Goal: Information Seeking & Learning: Find specific fact

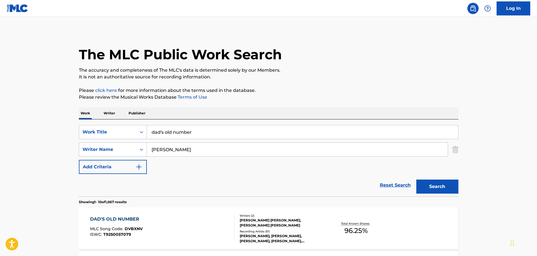
click at [211, 135] on input "dad's old number" at bounding box center [302, 131] width 311 height 13
type input "dangerous after dark"
click at [416, 179] on button "Search" at bounding box center [437, 186] width 42 height 14
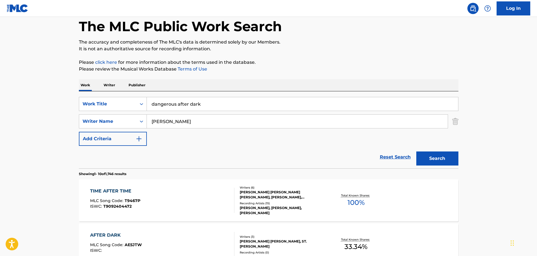
click at [201, 123] on input "[PERSON_NAME]" at bounding box center [297, 121] width 301 height 13
paste input "[PERSON_NAME]"
type input "[PERSON_NAME]"
click at [416, 151] on button "Search" at bounding box center [437, 158] width 42 height 14
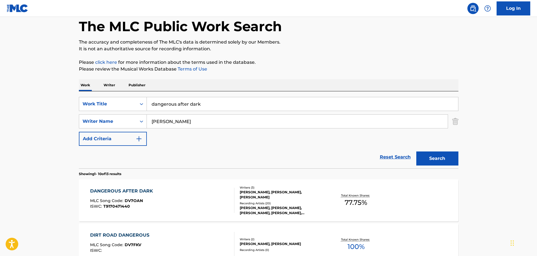
click at [188, 203] on div "DANGEROUS AFTER DARK MLC Song Code : DV7OAN ISWC : T9170471440" at bounding box center [162, 200] width 144 height 25
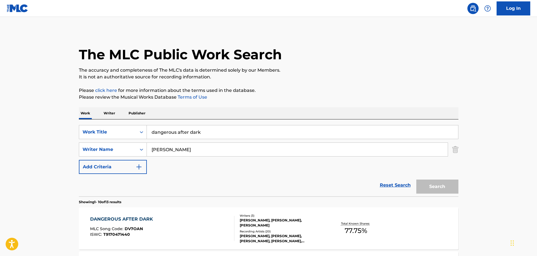
scroll to position [28, 0]
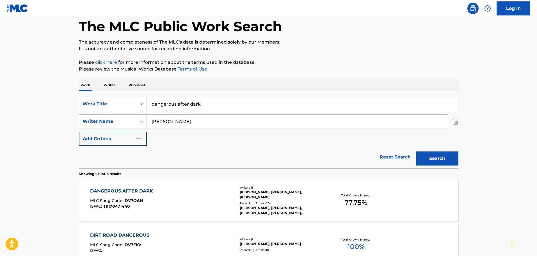
drag, startPoint x: 211, startPoint y: 101, endPoint x: 89, endPoint y: 113, distance: 122.8
click at [89, 113] on div "SearchWithCriteria1b10195a-6804-47fc-a6a8-498286006231 Work Title dangerous aft…" at bounding box center [269, 121] width 380 height 49
type input "drinkaby"
paste input "[PERSON_NAME]"
type input "[PERSON_NAME]"
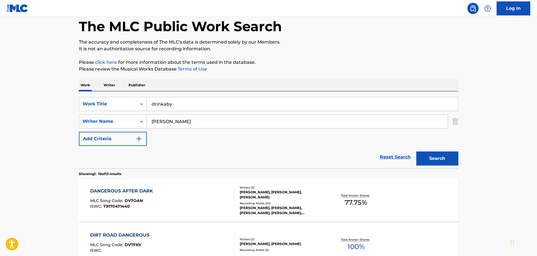
click at [416, 151] on button "Search" at bounding box center [437, 158] width 42 height 14
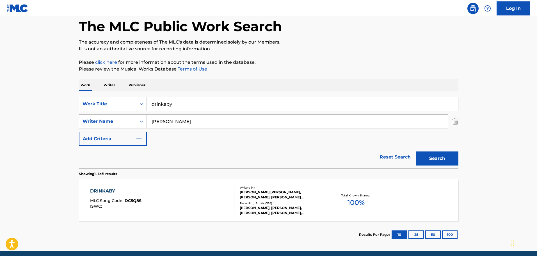
click at [198, 199] on div "DRINKABY MLC Song Code : DC5Q8S ISWC :" at bounding box center [162, 200] width 144 height 25
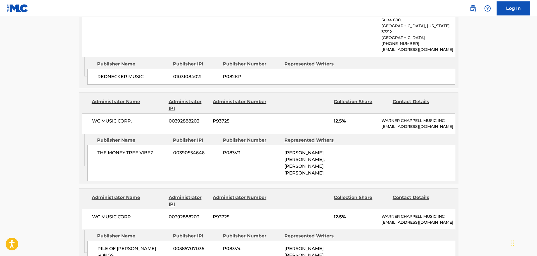
scroll to position [842, 0]
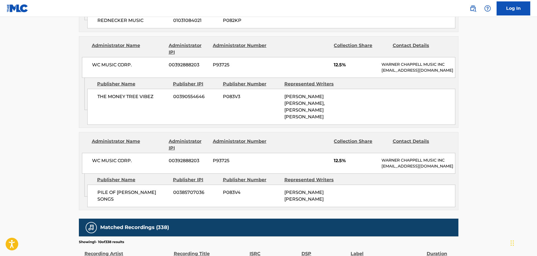
drag, startPoint x: 282, startPoint y: 49, endPoint x: 281, endPoint y: 42, distance: 7.2
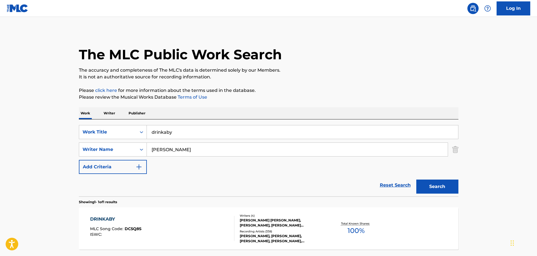
click at [181, 135] on input "drinkaby" at bounding box center [302, 131] width 311 height 13
type input "her"
click at [180, 147] on input "[PERSON_NAME]" at bounding box center [297, 149] width 301 height 13
paste input "[PERSON_NAME]"
type input "[PERSON_NAME]"
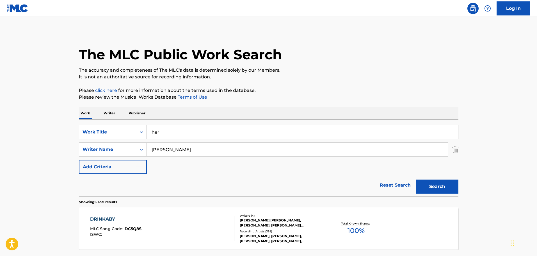
click at [416, 179] on button "Search" at bounding box center [437, 186] width 42 height 14
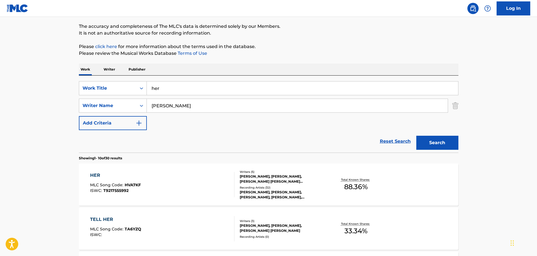
scroll to position [84, 0]
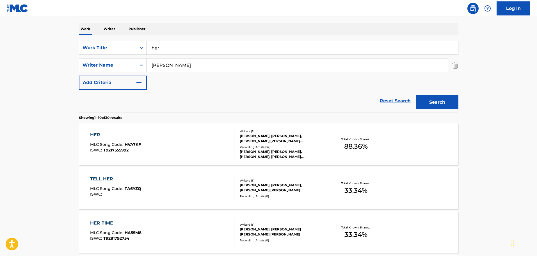
click at [207, 134] on div "HER MLC Song Code : HVA7KF ISWC : T9217555992" at bounding box center [162, 143] width 144 height 25
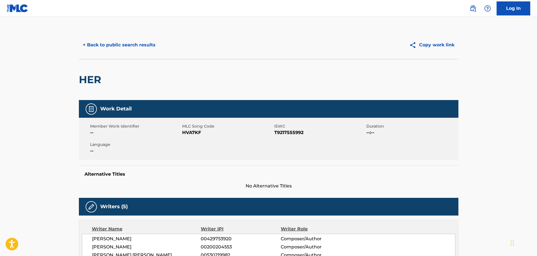
scroll to position [84, 0]
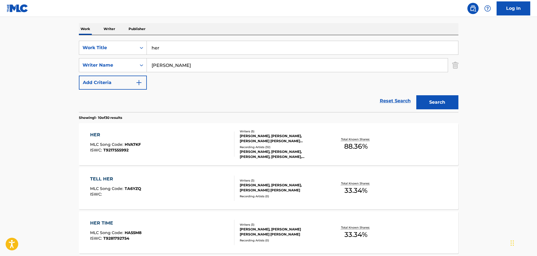
click at [205, 51] on input "her" at bounding box center [302, 47] width 311 height 13
type input "h"
type input "how is she"
click at [416, 95] on button "Search" at bounding box center [437, 102] width 42 height 14
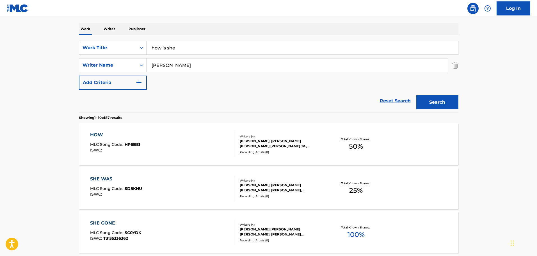
click at [201, 69] on input "[PERSON_NAME]" at bounding box center [297, 64] width 301 height 13
paste input "[PERSON_NAME]"
type input "[PERSON_NAME]"
click at [416, 95] on button "Search" at bounding box center [437, 102] width 42 height 14
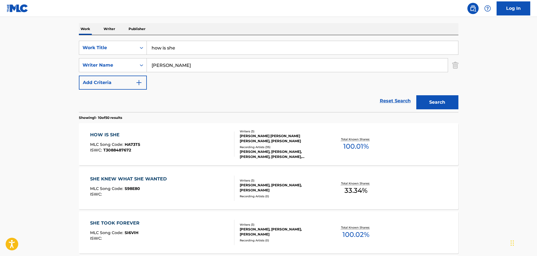
click at [171, 135] on div "HOW IS SHE MLC Song Code : HA73T5 ISWC : T3088487672" at bounding box center [162, 143] width 144 height 25
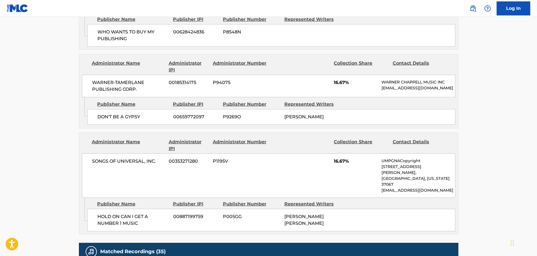
scroll to position [618, 0]
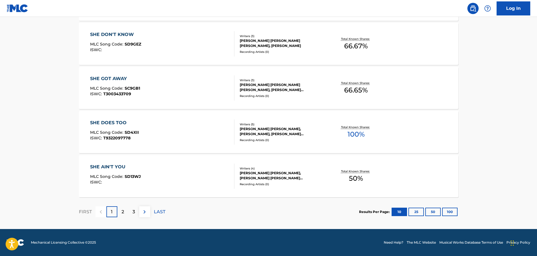
scroll to position [84, 0]
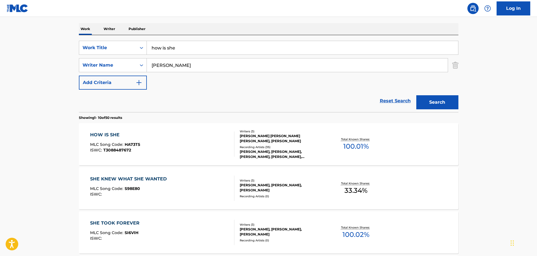
drag, startPoint x: 226, startPoint y: 49, endPoint x: 72, endPoint y: 42, distance: 154.0
type input "my first radio"
click at [416, 95] on button "Search" at bounding box center [437, 102] width 42 height 14
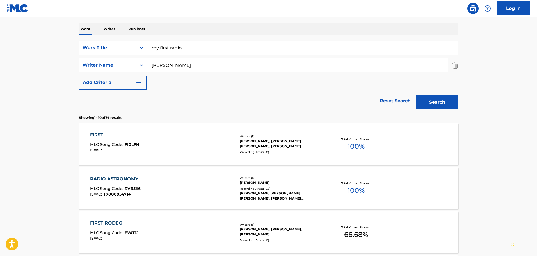
click at [216, 69] on input "[PERSON_NAME]" at bounding box center [297, 64] width 301 height 13
paste input "SWINDE"
type input "[PERSON_NAME]"
click at [416, 95] on button "Search" at bounding box center [437, 102] width 42 height 14
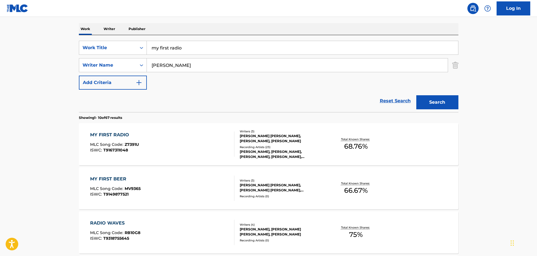
click at [193, 143] on div "MY FIRST RADIO MLC Song Code : Z7391U ISWC : T9167311048" at bounding box center [162, 143] width 144 height 25
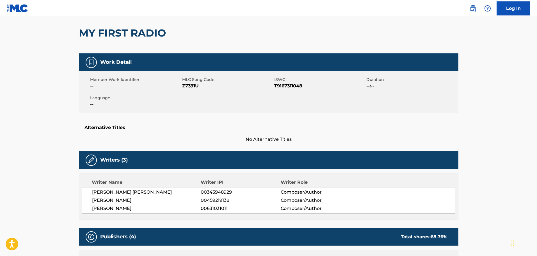
scroll to position [112, 0]
